Goal: Use online tool/utility: Use online tool/utility

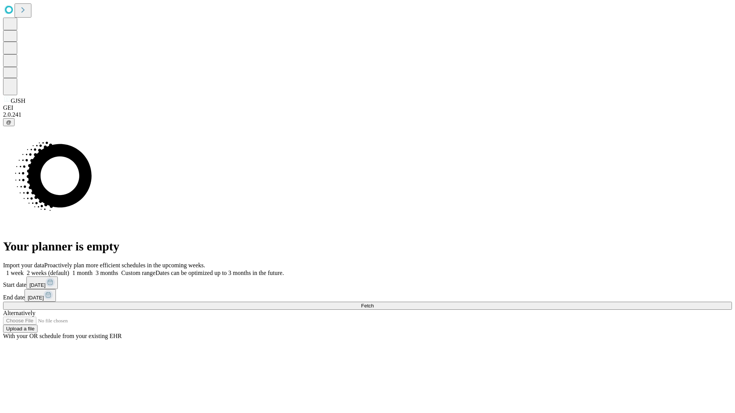
click at [374, 303] on span "Fetch" at bounding box center [367, 306] width 13 height 6
